Goal: Navigation & Orientation: Find specific page/section

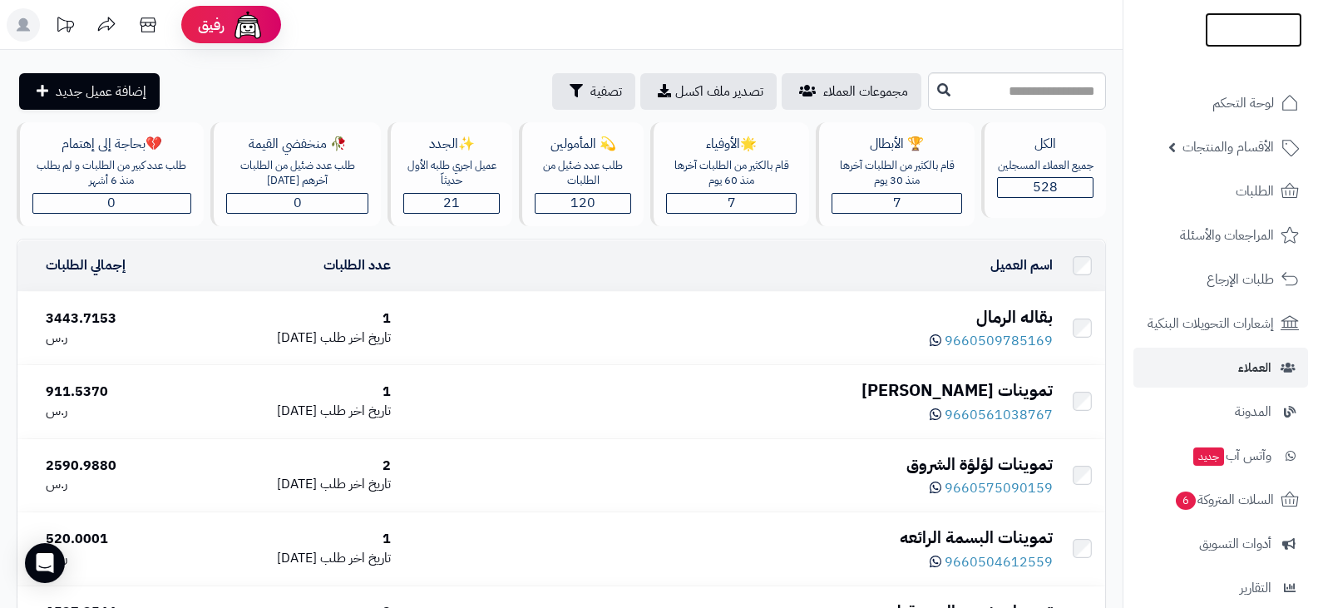
click at [1245, 45] on img at bounding box center [1253, 62] width 97 height 35
